Goal: Browse casually

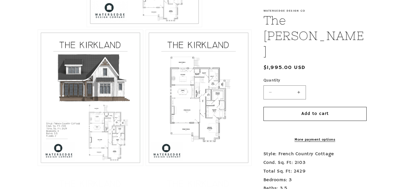
scroll to position [264, 0]
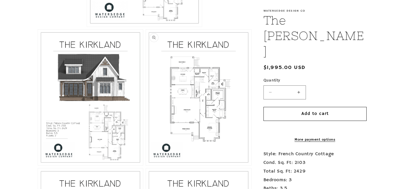
click at [146, 166] on button "Open media 3 in modal" at bounding box center [146, 166] width 0 height 0
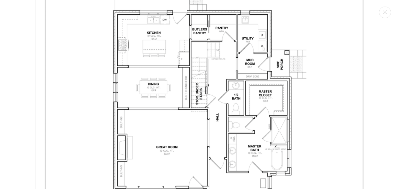
scroll to position [989, 0]
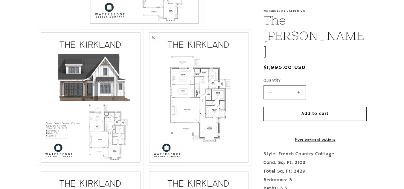
drag, startPoint x: 188, startPoint y: 133, endPoint x: 161, endPoint y: 120, distance: 29.9
click at [146, 166] on button "Open media 3 in modal" at bounding box center [146, 166] width 0 height 0
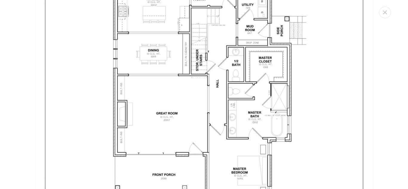
scroll to position [1023, 0]
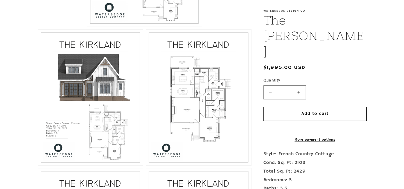
drag, startPoint x: 225, startPoint y: 154, endPoint x: 191, endPoint y: 105, distance: 59.7
click at [146, 166] on button "Open media 3 in modal" at bounding box center [146, 166] width 0 height 0
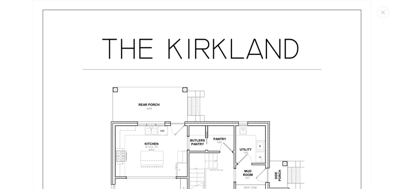
scroll to position [878, 0]
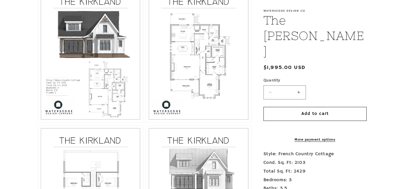
scroll to position [308, 0]
click at [146, 122] on button "Open media 3 in modal" at bounding box center [146, 122] width 0 height 0
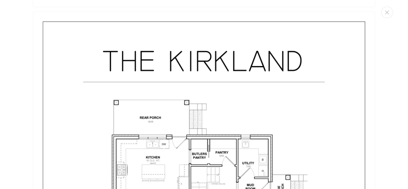
scroll to position [878, 0]
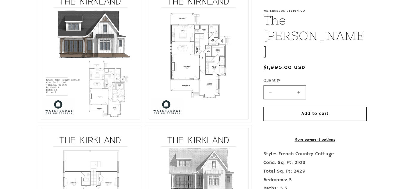
click at [146, 122] on button "Open media 3 in modal" at bounding box center [146, 122] width 0 height 0
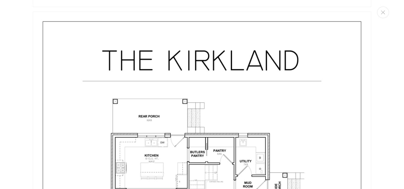
scroll to position [889, 0]
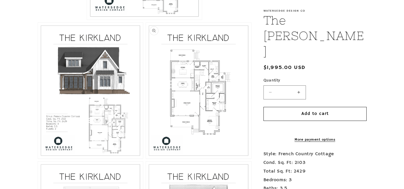
scroll to position [271, 0]
